Goal: Find specific page/section: Find specific page/section

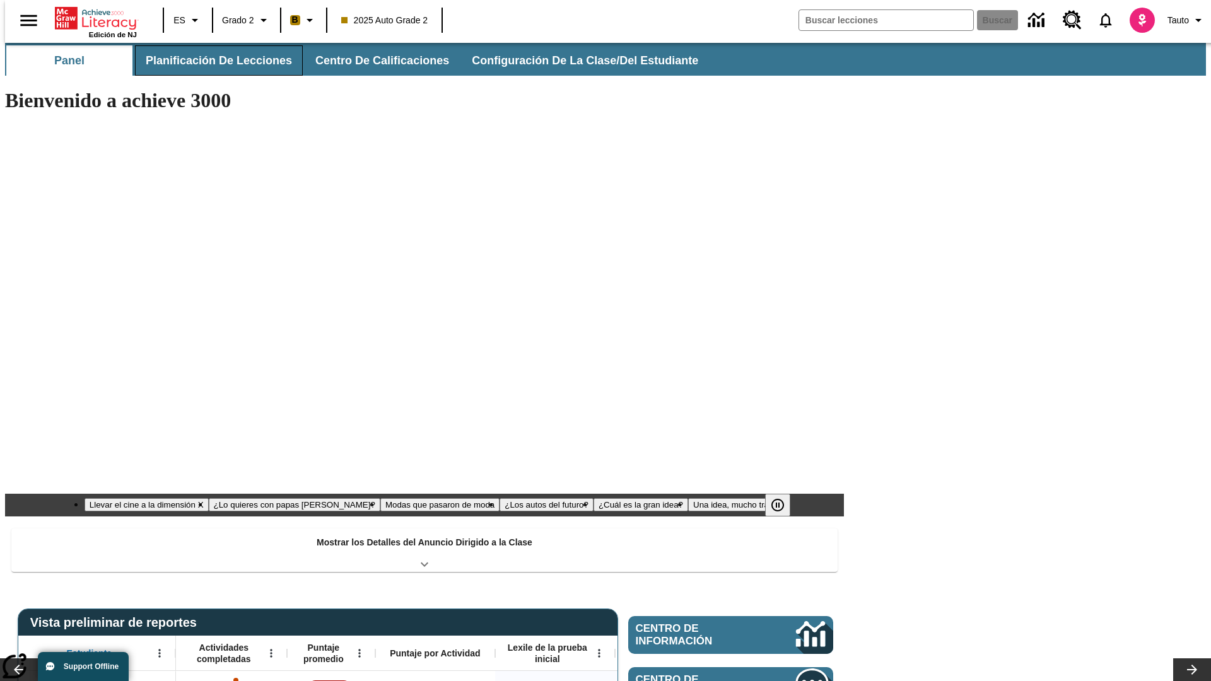
click at [211, 61] on button "Planificación de lecciones" at bounding box center [219, 60] width 168 height 30
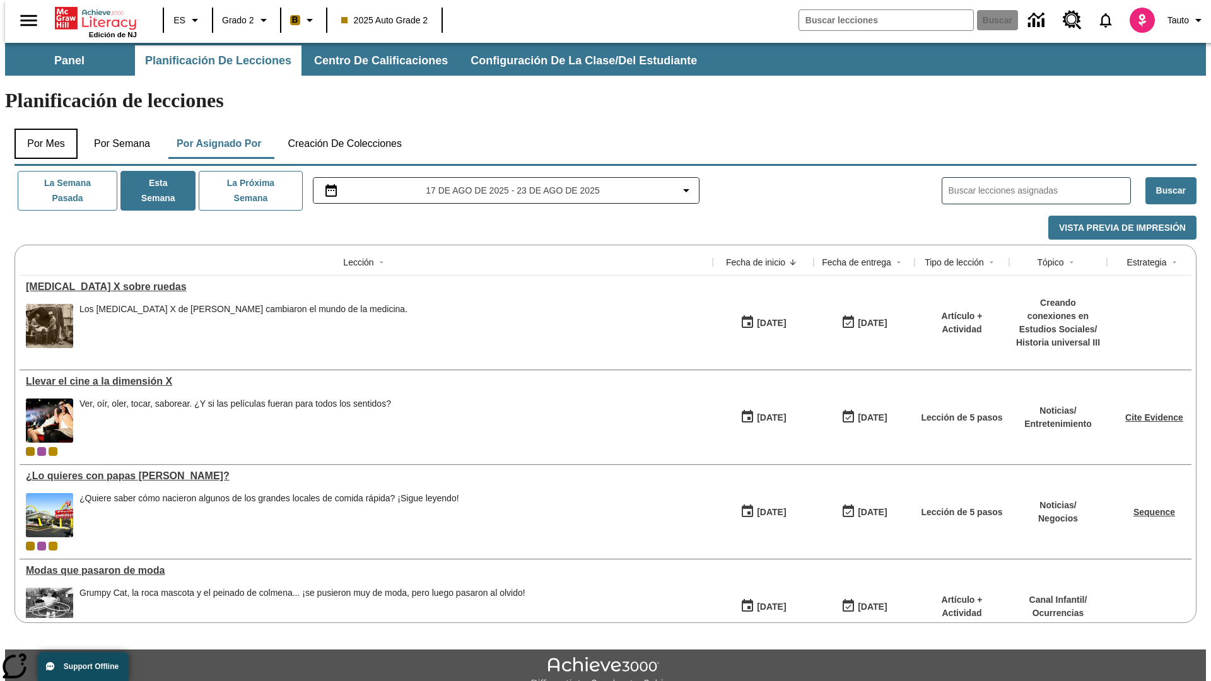
click at [41, 129] on button "Por mes" at bounding box center [46, 144] width 63 height 30
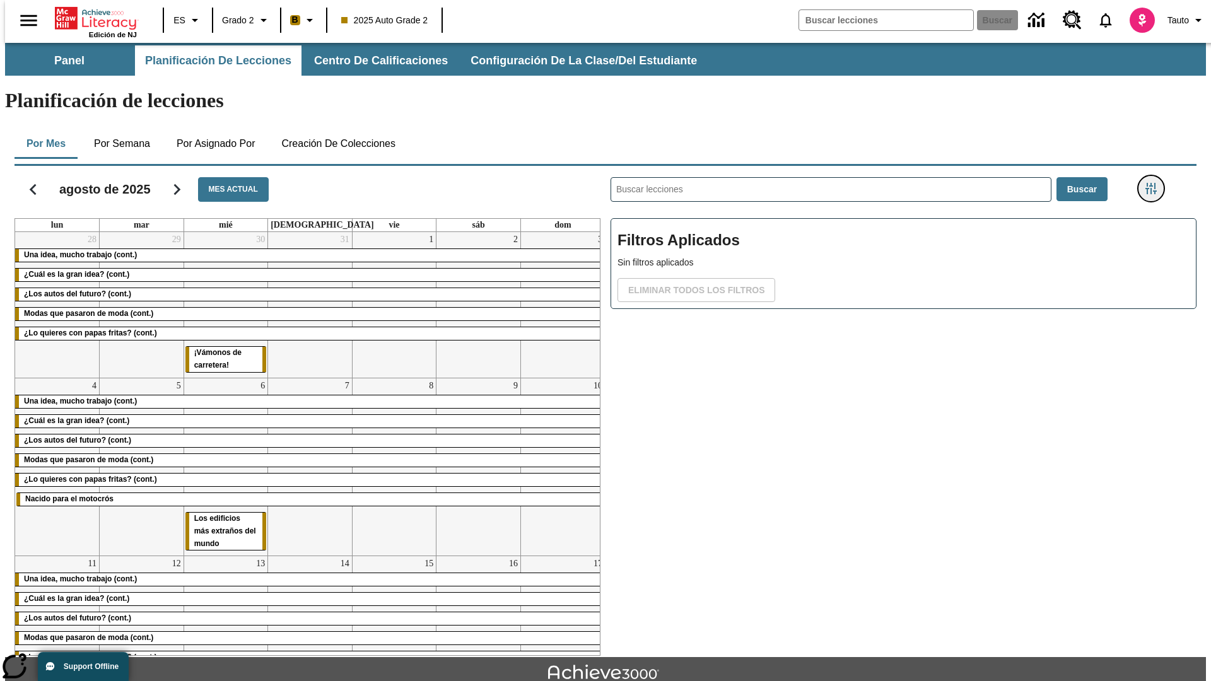
click at [1155, 183] on icon "Menú lateral de filtros" at bounding box center [1150, 188] width 11 height 11
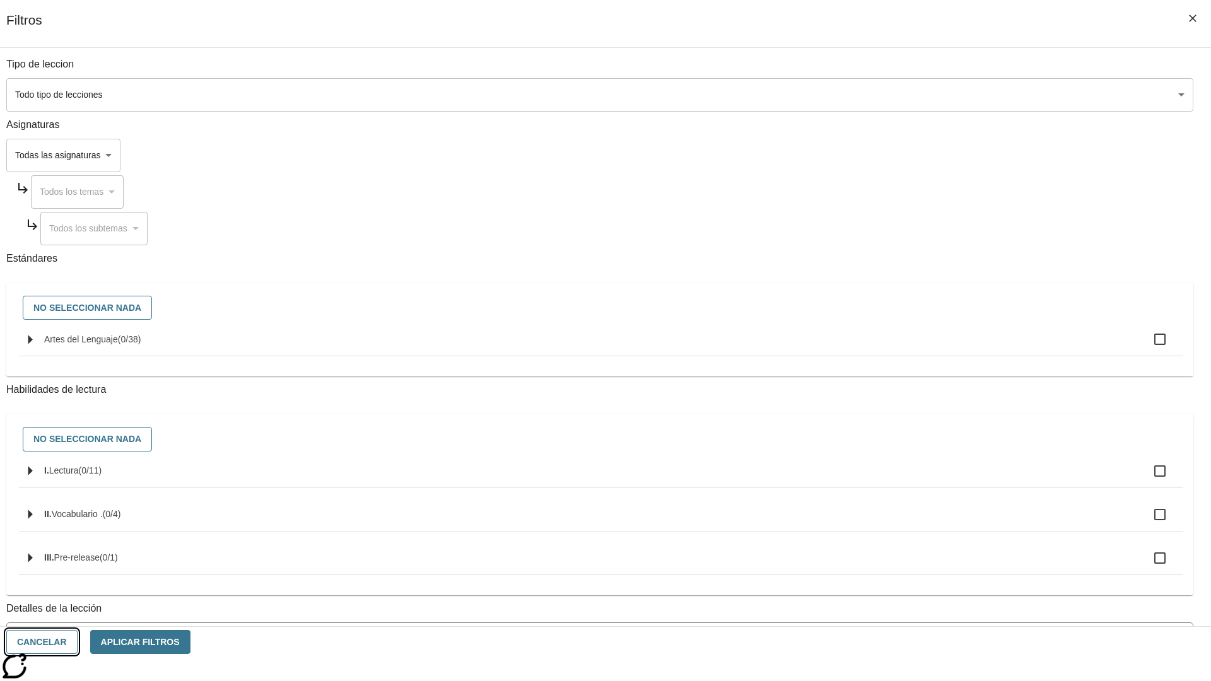
click at [78, 642] on button "Cancelar" at bounding box center [41, 642] width 71 height 25
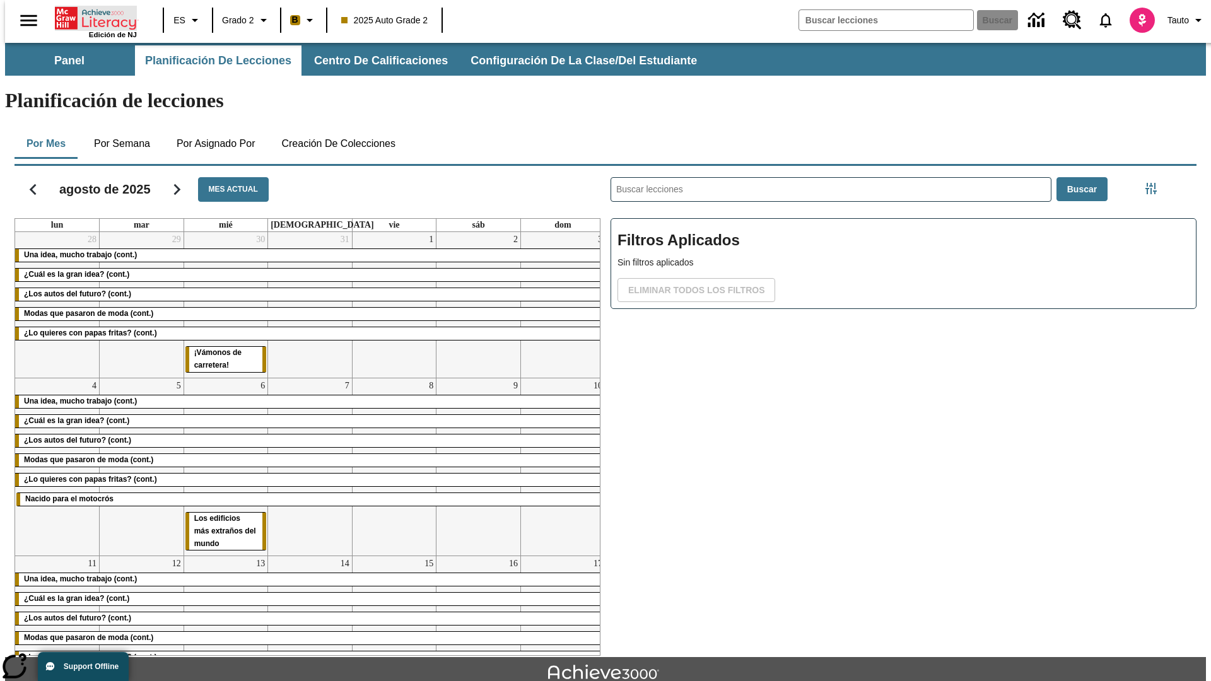
click at [91, 17] on icon "Portada" at bounding box center [97, 18] width 84 height 25
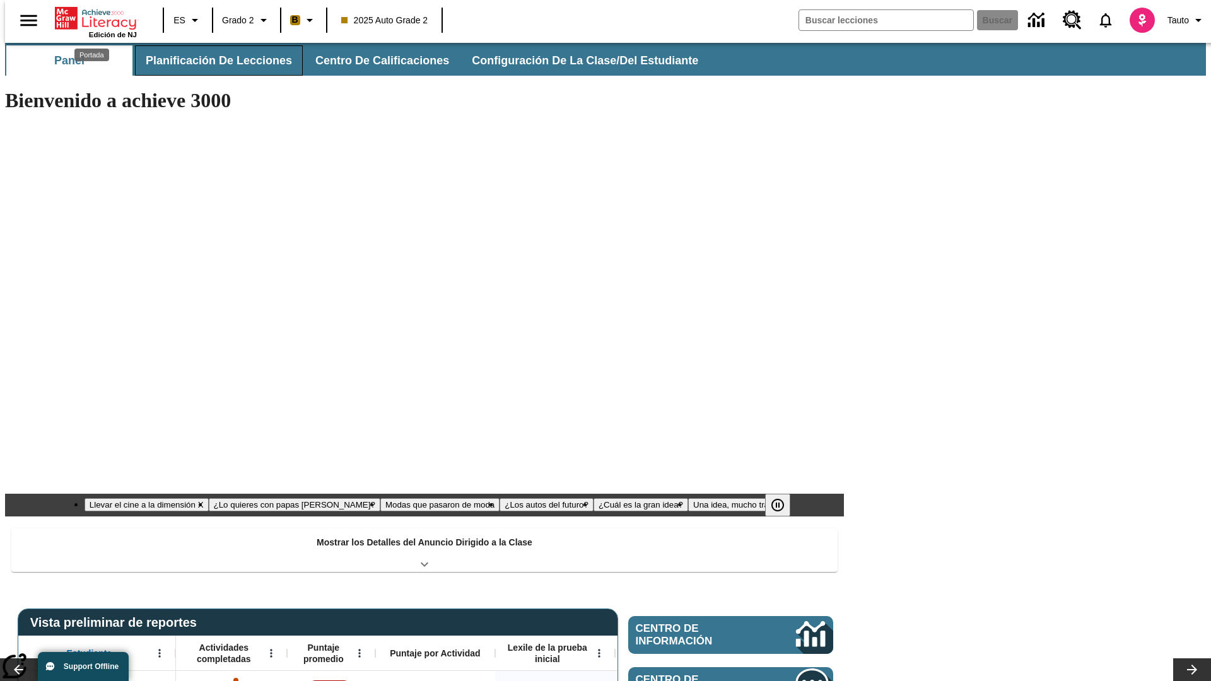
click at [211, 61] on button "Planificación de lecciones" at bounding box center [219, 60] width 168 height 30
